Goal: Use online tool/utility: Utilize a website feature to perform a specific function

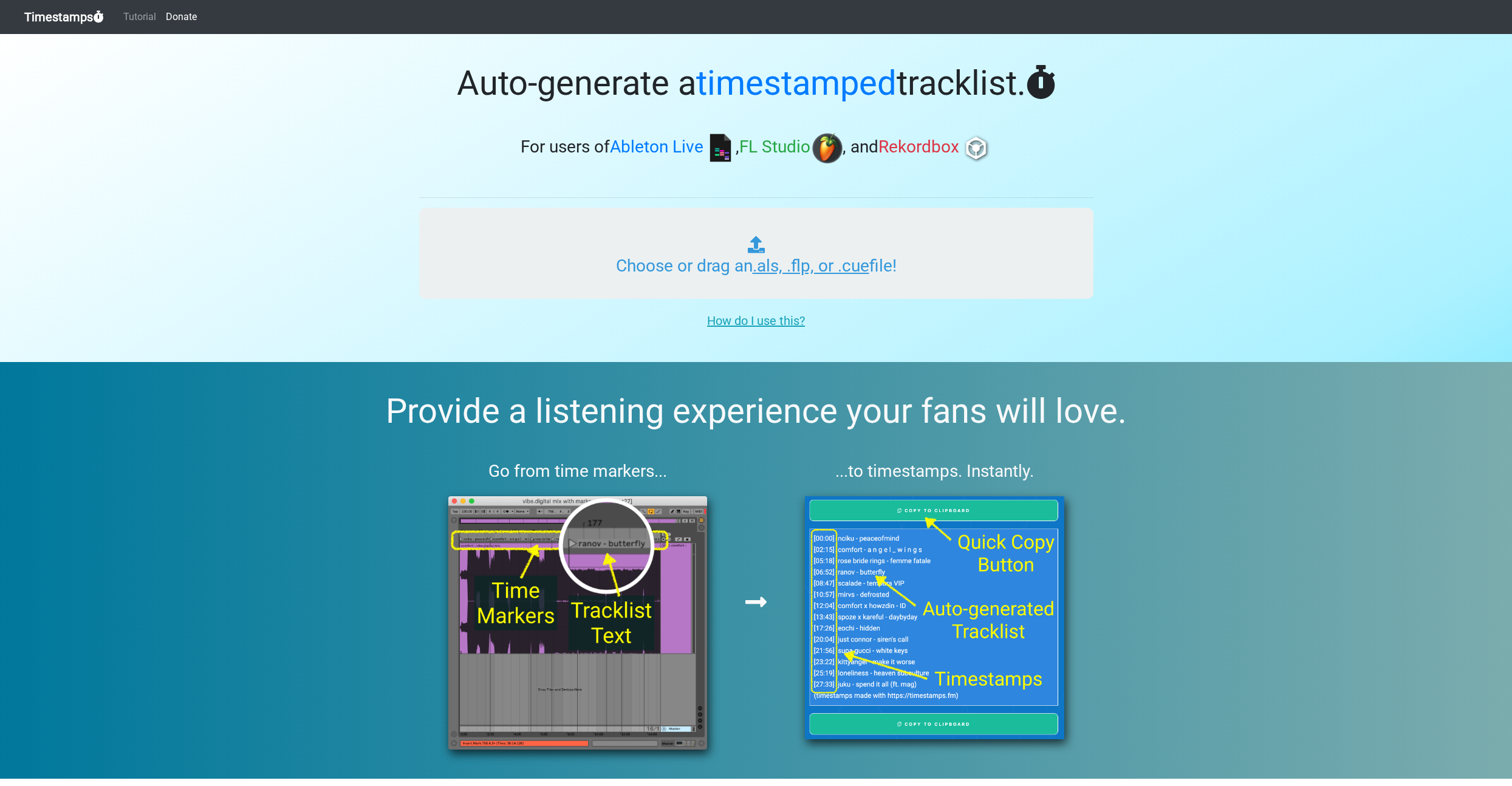
drag, startPoint x: 0, startPoint y: 0, endPoint x: 647, endPoint y: 274, distance: 702.6
click at [647, 274] on input "Choose or drag an .als, .flp, or .cue file!" at bounding box center [756, 253] width 674 height 91
type input "C:\fakepath\uanradio_062_fastboy.als"
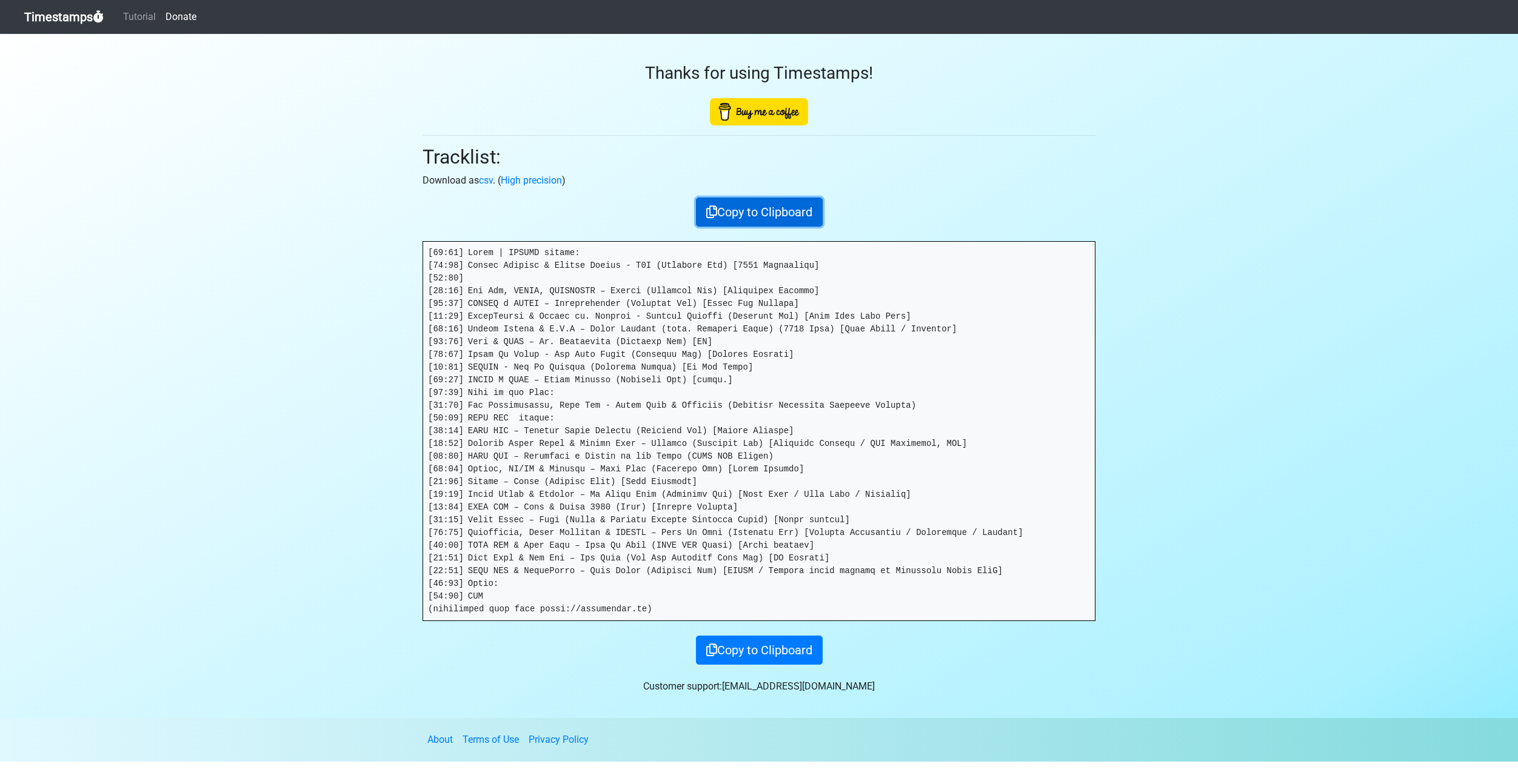
click at [740, 212] on button "Copy to Clipboard" at bounding box center [759, 212] width 127 height 29
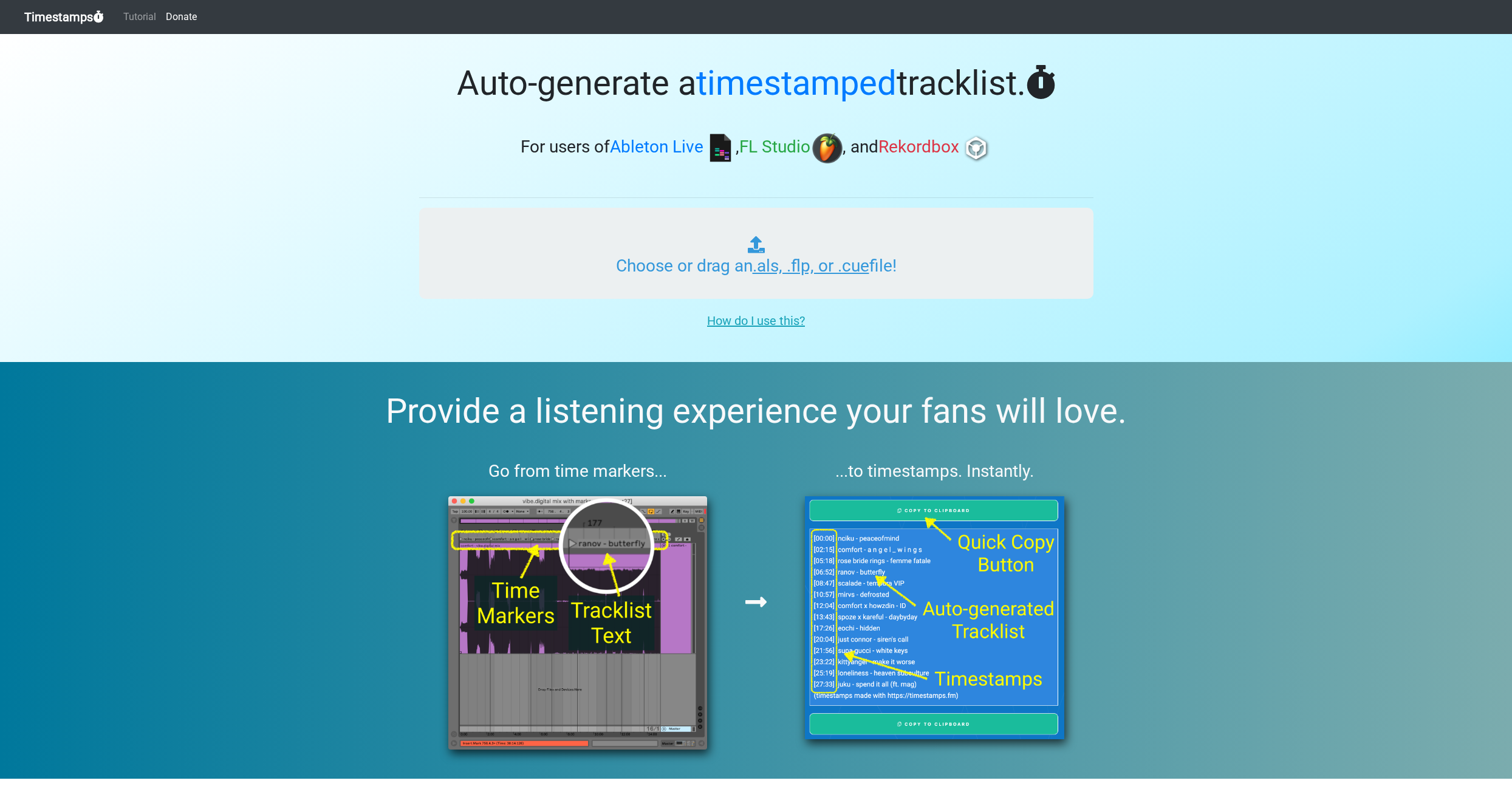
click at [801, 254] on input "Choose or drag an .als, .flp, or .cue file!" at bounding box center [756, 253] width 674 height 91
type input "C:\fakepath\uanradio_062_fastboy.als"
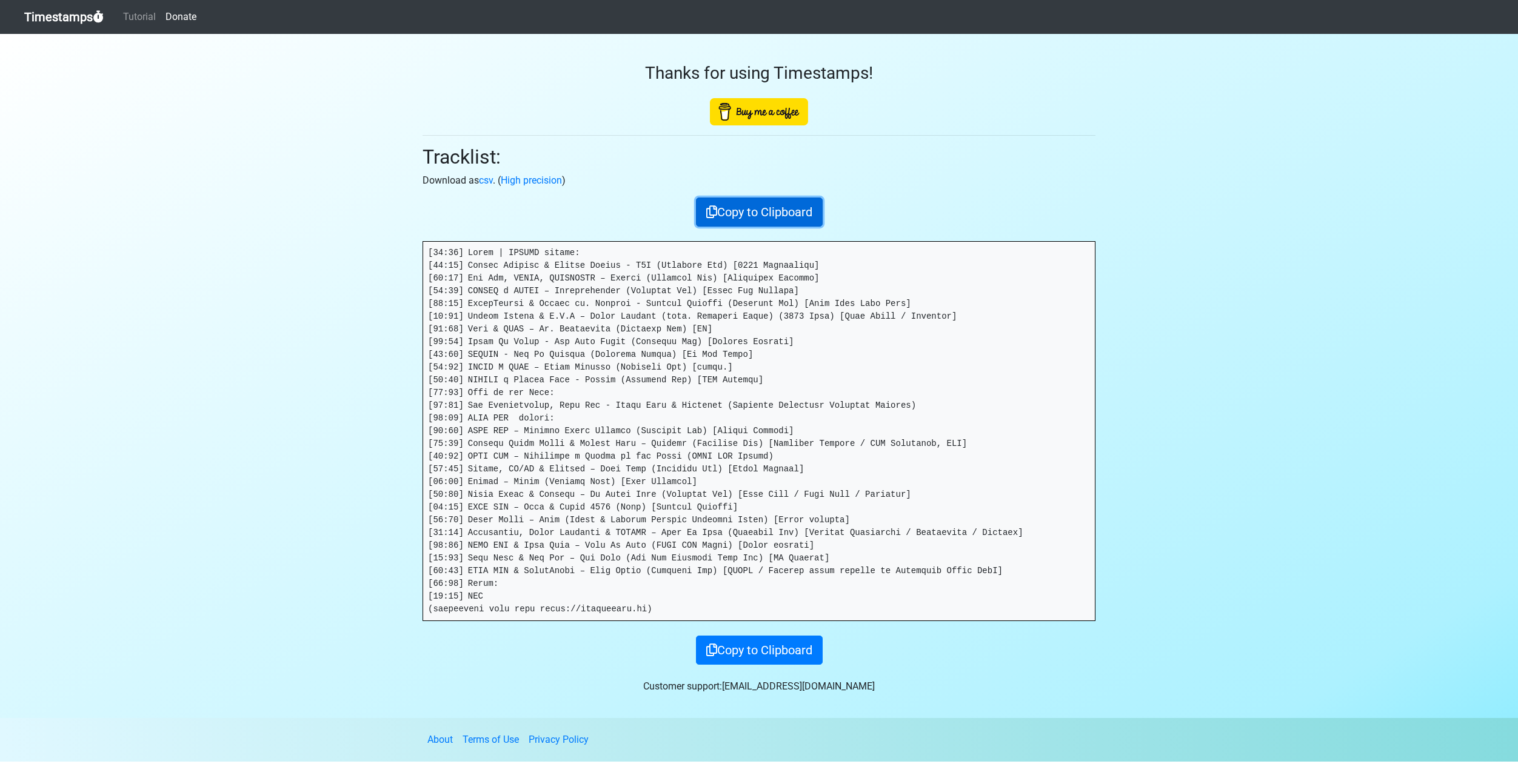
click at [794, 202] on button "Copy to Clipboard" at bounding box center [759, 212] width 127 height 29
click at [730, 637] on button "Copy to Clipboard" at bounding box center [759, 650] width 127 height 29
